Goal: Communication & Community: Connect with others

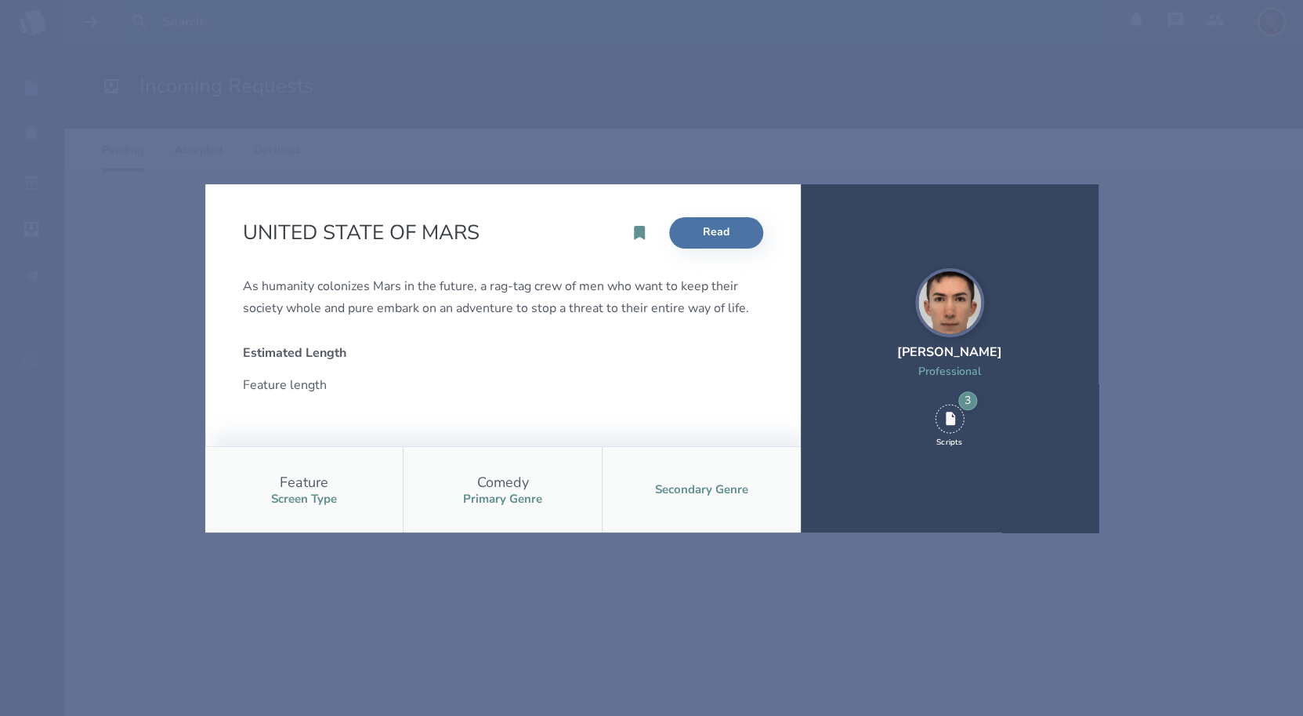
click at [944, 139] on div "UNITED STATE OF MARS Read As humanity colonizes Mars in the future, a rag-tag c…" at bounding box center [651, 358] width 1303 height 716
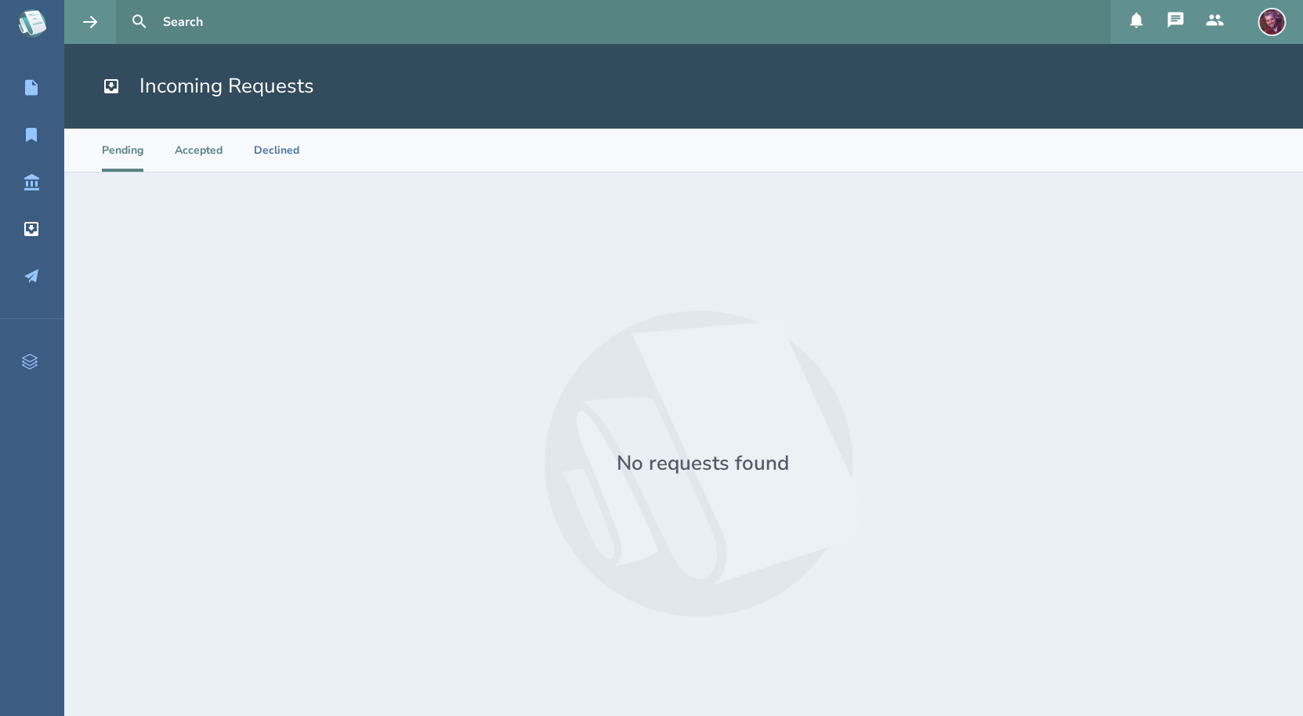
click at [206, 154] on li "Accepted" at bounding box center [199, 150] width 48 height 43
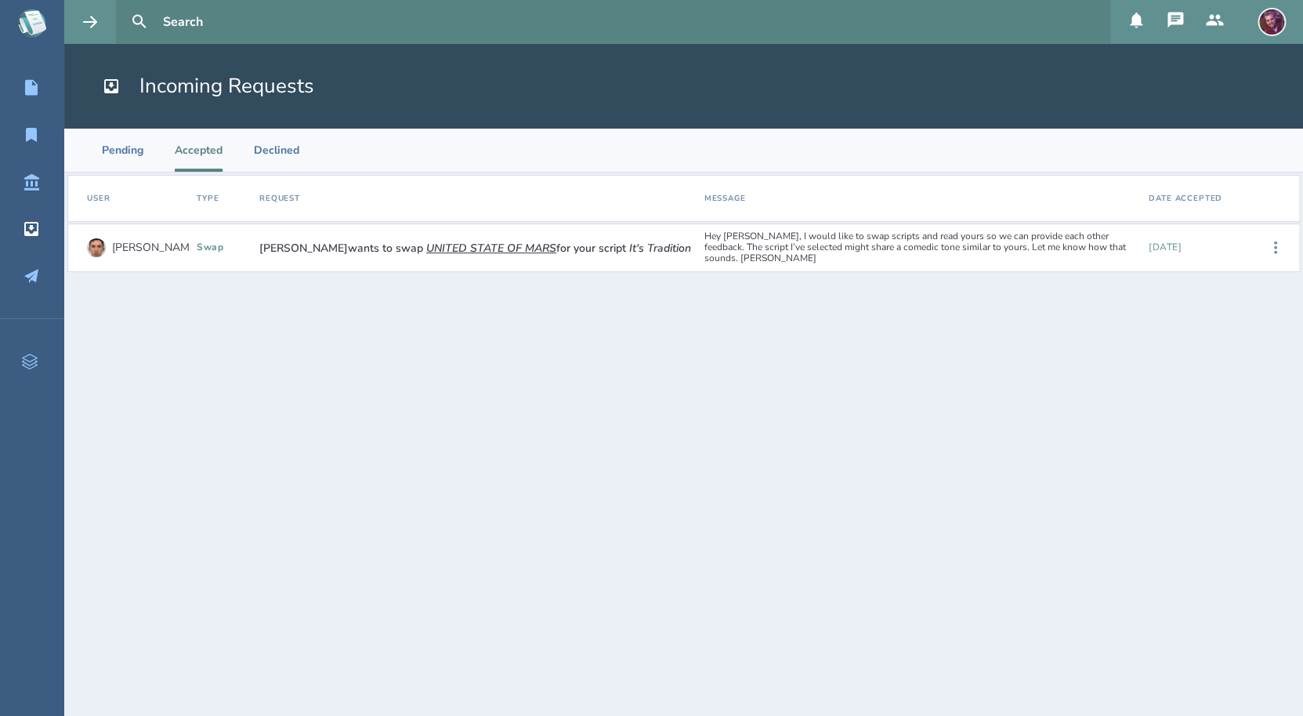
click at [884, 253] on div "Hey Seth, I would like to swap scripts and read yours so we can provide each ot…" at bounding box center [920, 247] width 445 height 45
drag, startPoint x: 196, startPoint y: 249, endPoint x: 426, endPoint y: 254, distance: 229.7
click at [198, 249] on div "swap" at bounding box center [221, 248] width 63 height 24
click at [444, 252] on button "UNITED STATE OF MARS" at bounding box center [491, 248] width 130 height 15
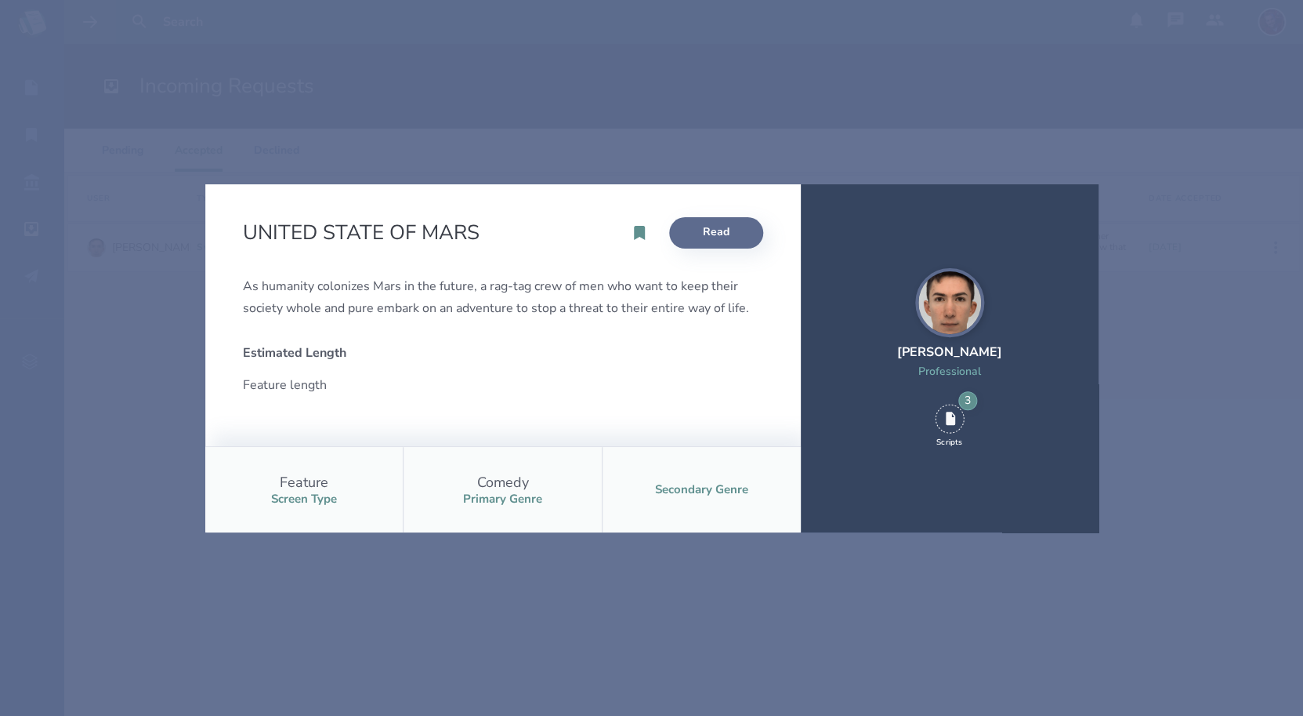
click at [727, 223] on link "Read" at bounding box center [716, 232] width 94 height 31
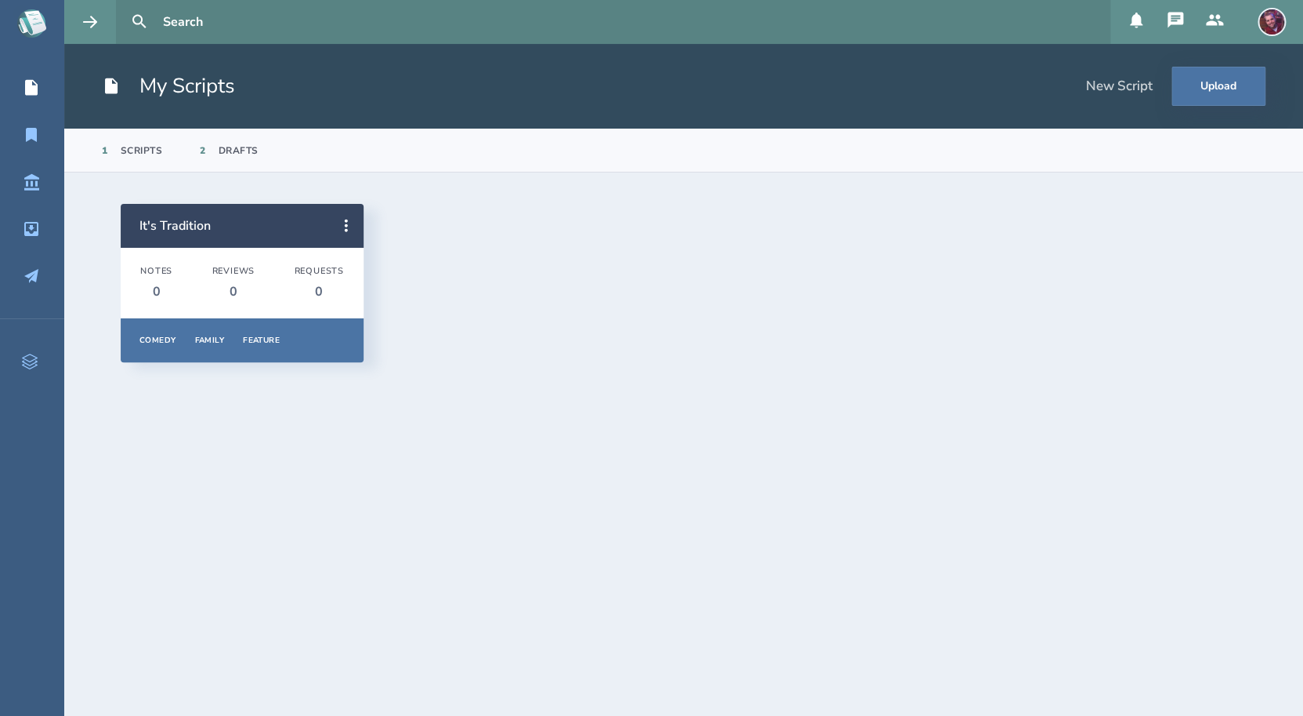
click at [28, 102] on link "My Scripts" at bounding box center [32, 88] width 64 height 34
click at [23, 187] on icon at bounding box center [31, 181] width 19 height 19
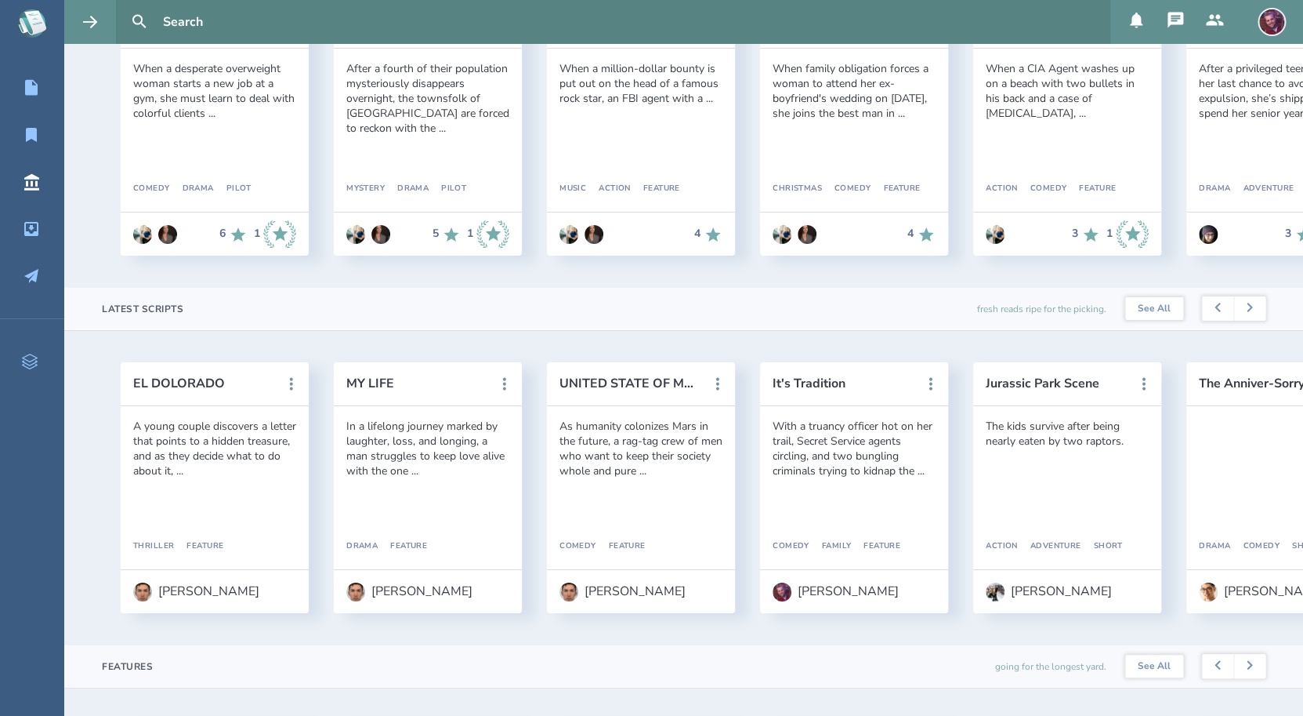
scroll to position [212, 0]
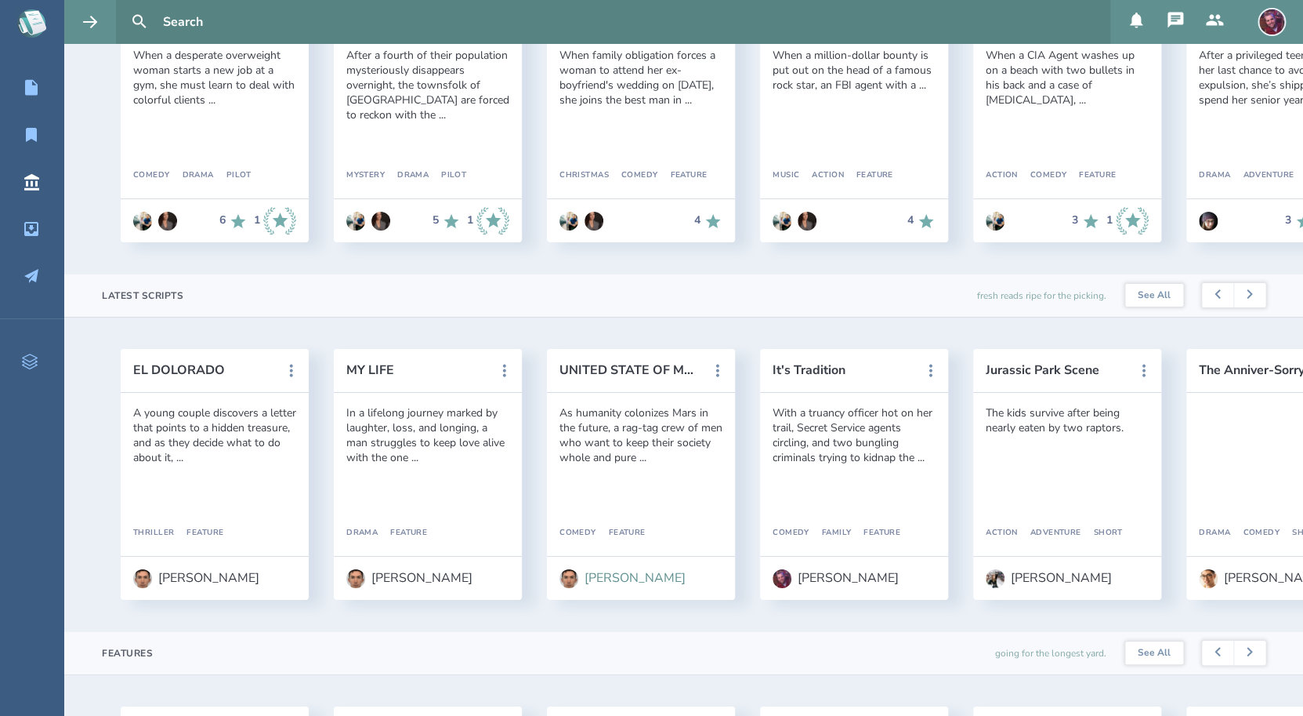
click at [613, 579] on div "[PERSON_NAME]" at bounding box center [635, 578] width 101 height 14
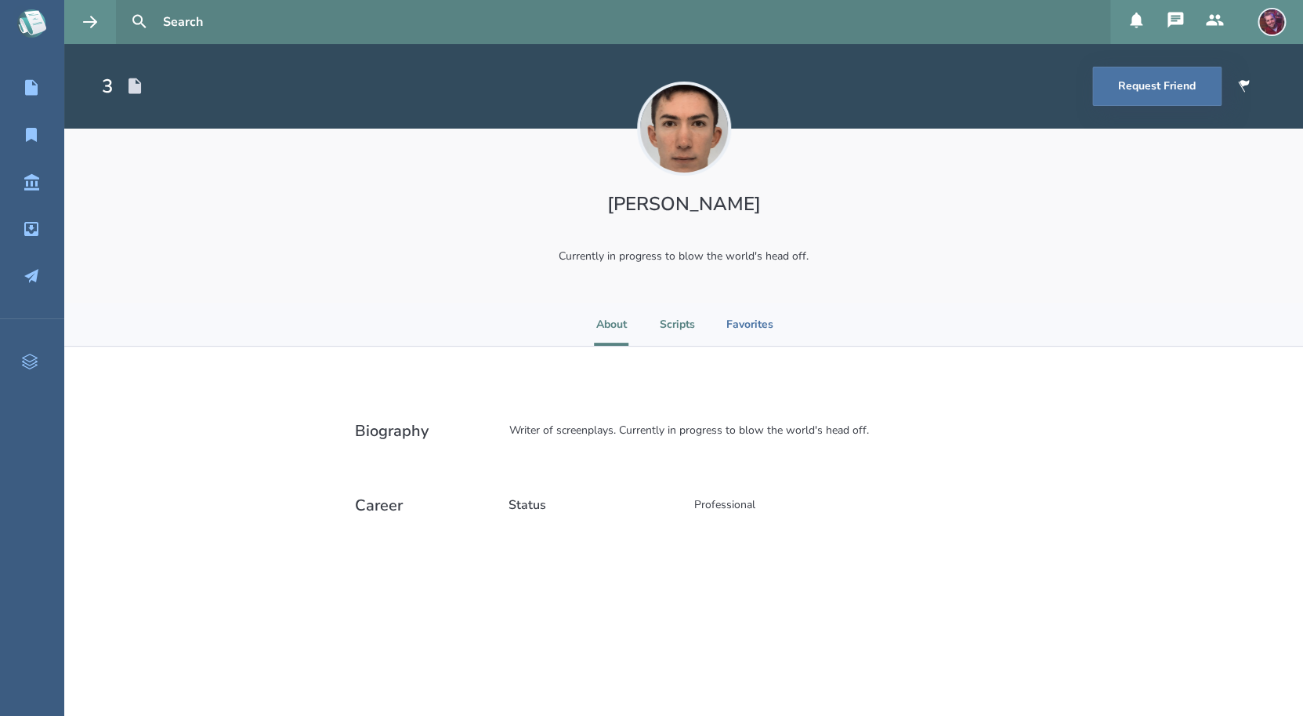
click at [683, 328] on li "Scripts" at bounding box center [677, 324] width 35 height 43
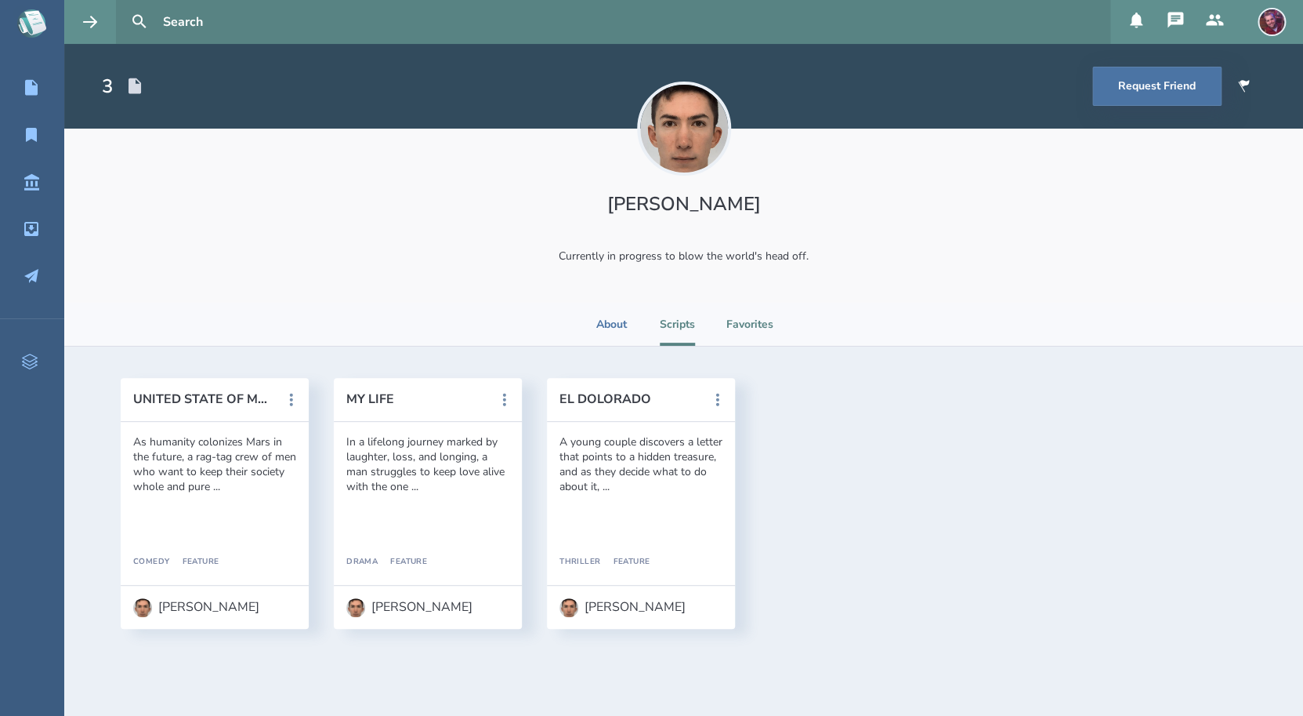
click at [743, 325] on li "Favorites" at bounding box center [750, 324] width 47 height 43
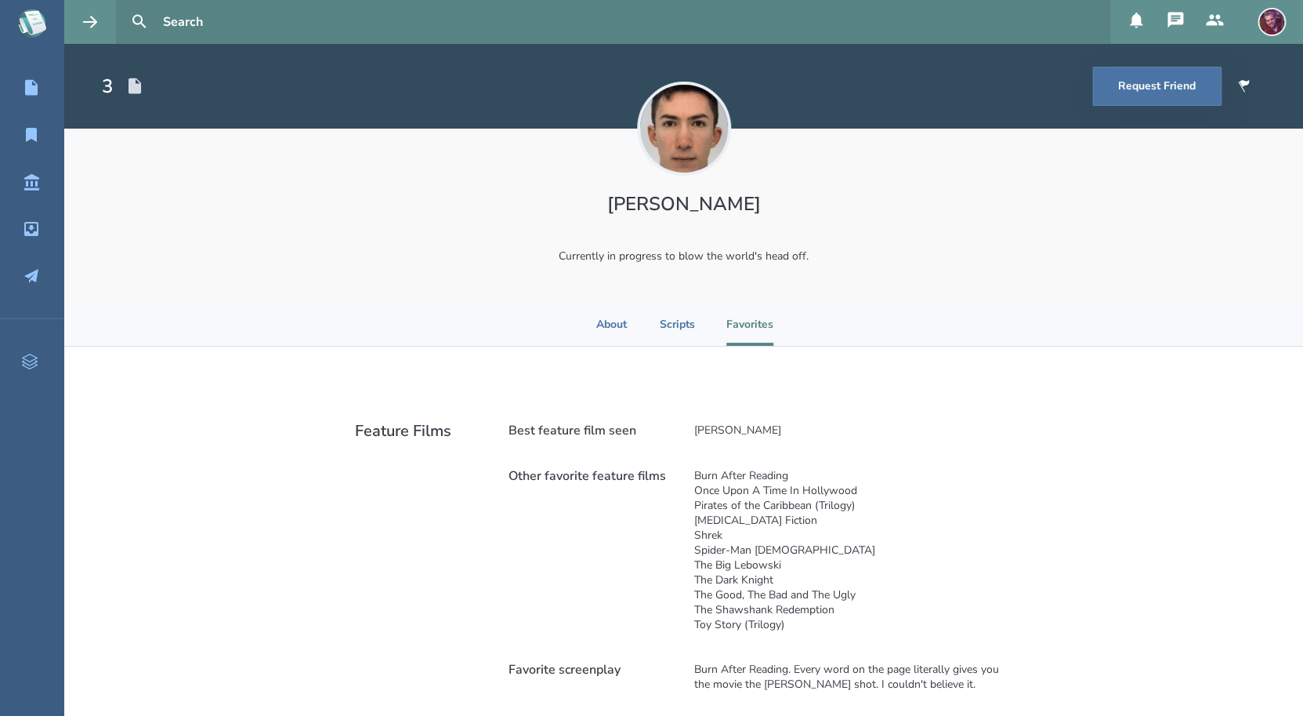
drag, startPoint x: 770, startPoint y: 201, endPoint x: 577, endPoint y: 201, distance: 193.6
click at [577, 201] on h1 "[PERSON_NAME]" at bounding box center [684, 203] width 288 height 25
copy h1 "[PERSON_NAME]"
